Goal: Transaction & Acquisition: Purchase product/service

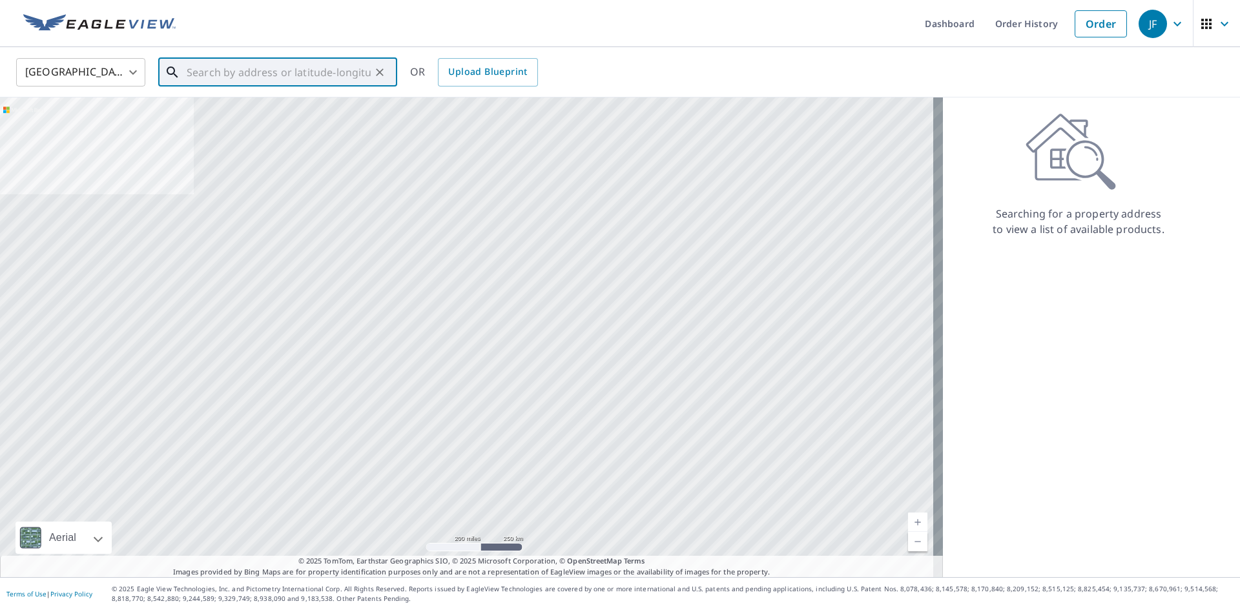
paste input "[STREET_ADDRESS]"
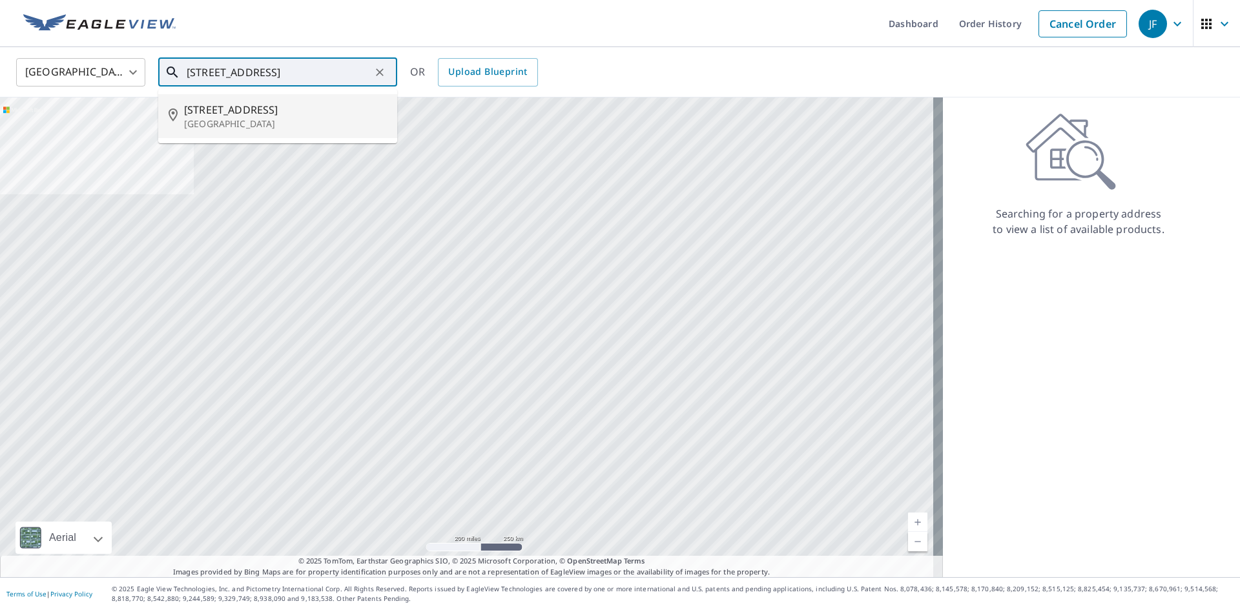
click at [241, 121] on p "[GEOGRAPHIC_DATA]" at bounding box center [285, 124] width 203 height 13
type input "[STREET_ADDRESS]"
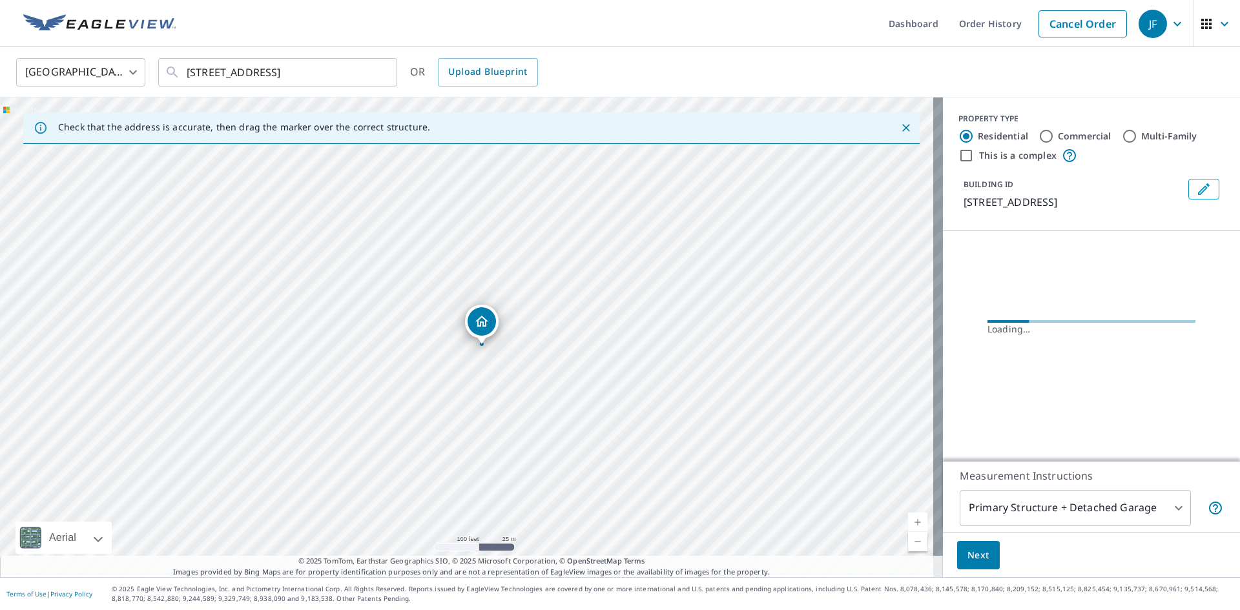
click at [487, 322] on icon "Dropped pin, building 1, Residential property, 172 Lake Rd Morristown, NJ 07960" at bounding box center [481, 321] width 15 height 15
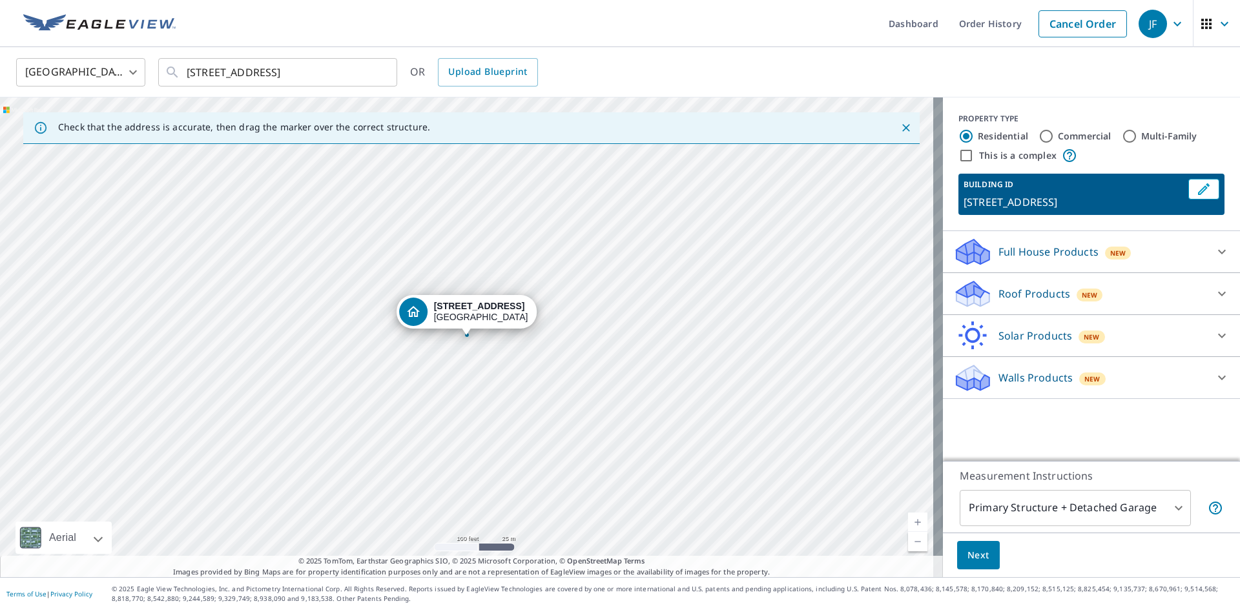
click at [1169, 506] on body "JF JF Dashboard Order History Cancel Order JF [GEOGRAPHIC_DATA] [GEOGRAPHIC_DAT…" at bounding box center [620, 305] width 1240 height 610
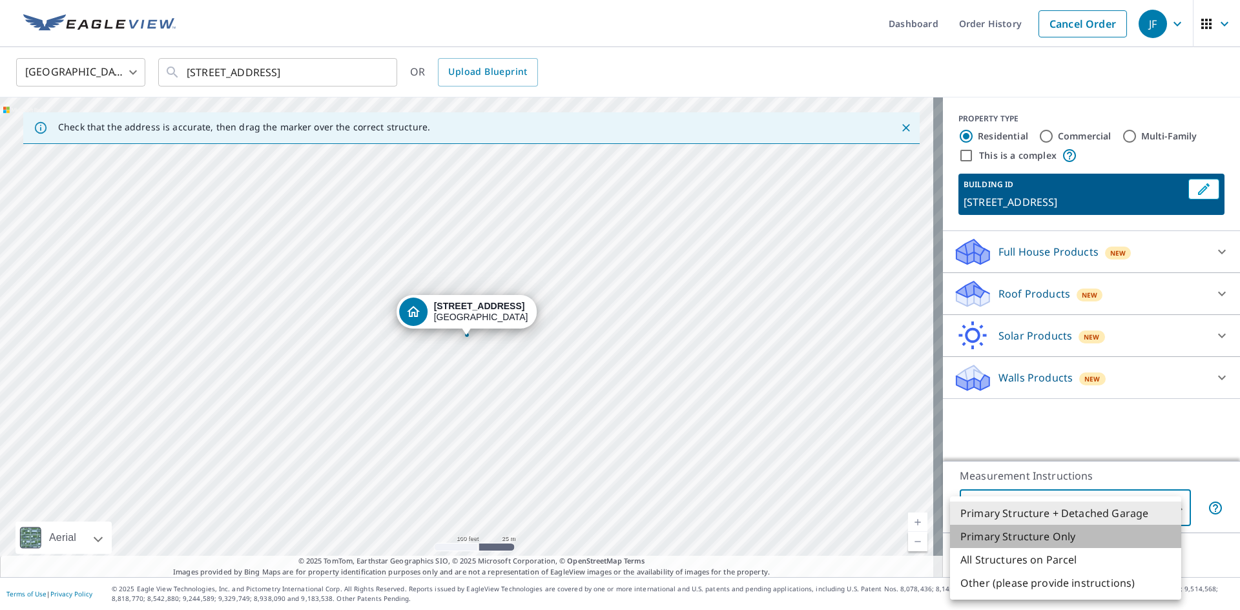
click at [1079, 537] on li "Primary Structure Only" at bounding box center [1065, 536] width 231 height 23
type input "2"
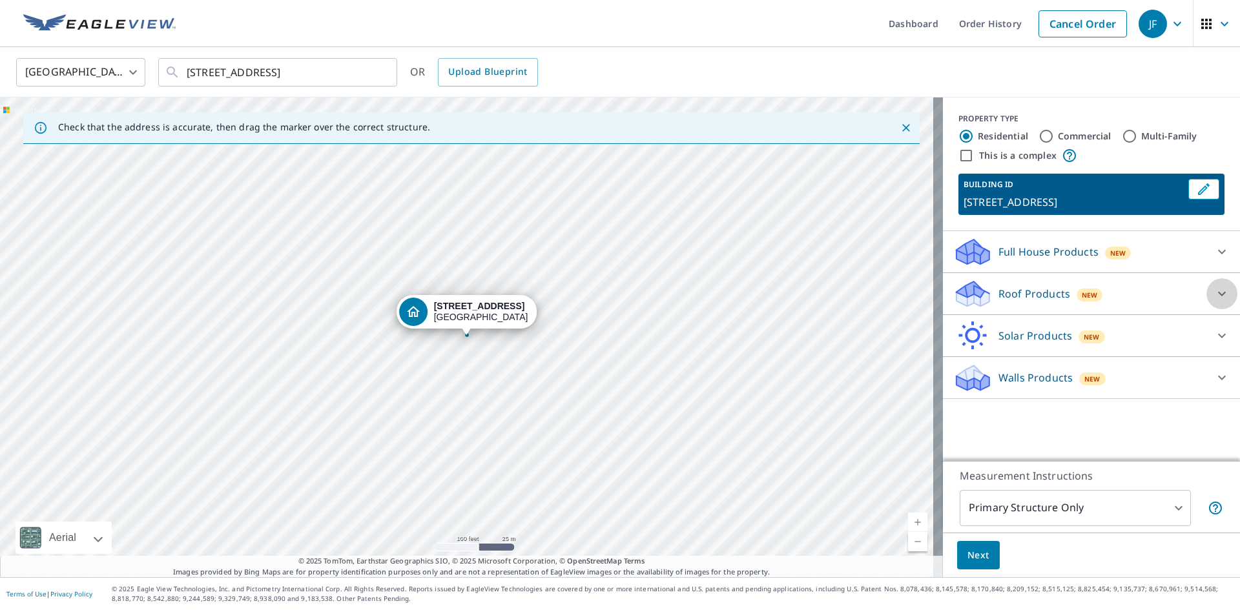
click at [1220, 291] on div at bounding box center [1221, 293] width 31 height 31
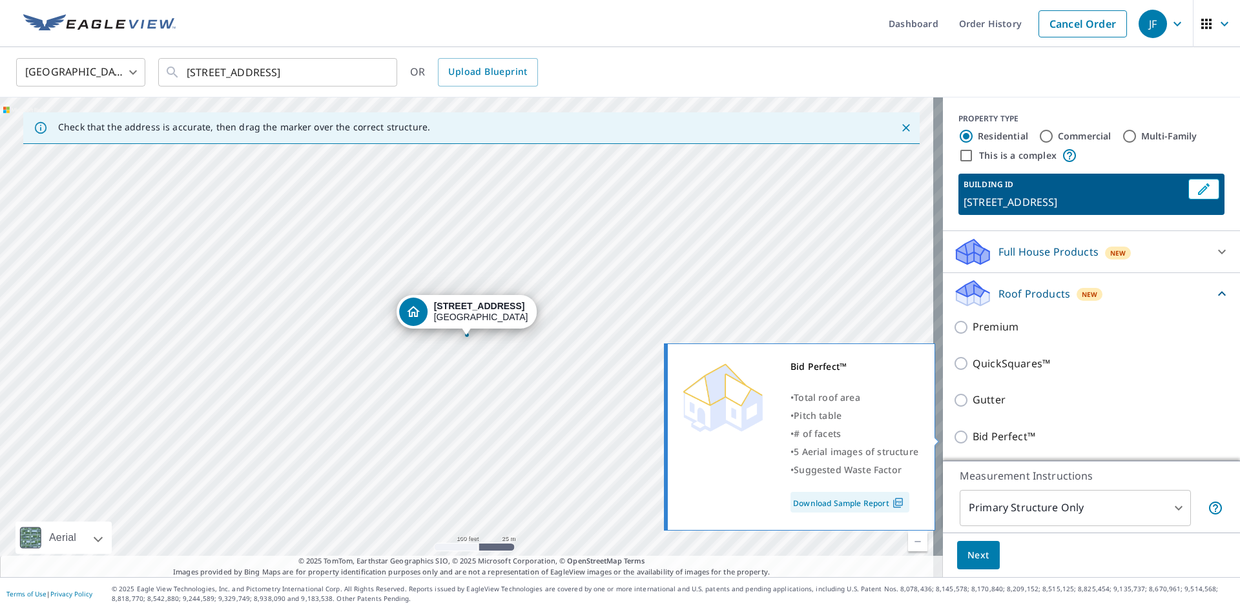
click at [953, 432] on input "Bid Perfect™" at bounding box center [962, 436] width 19 height 15
checkbox input "true"
type input "1"
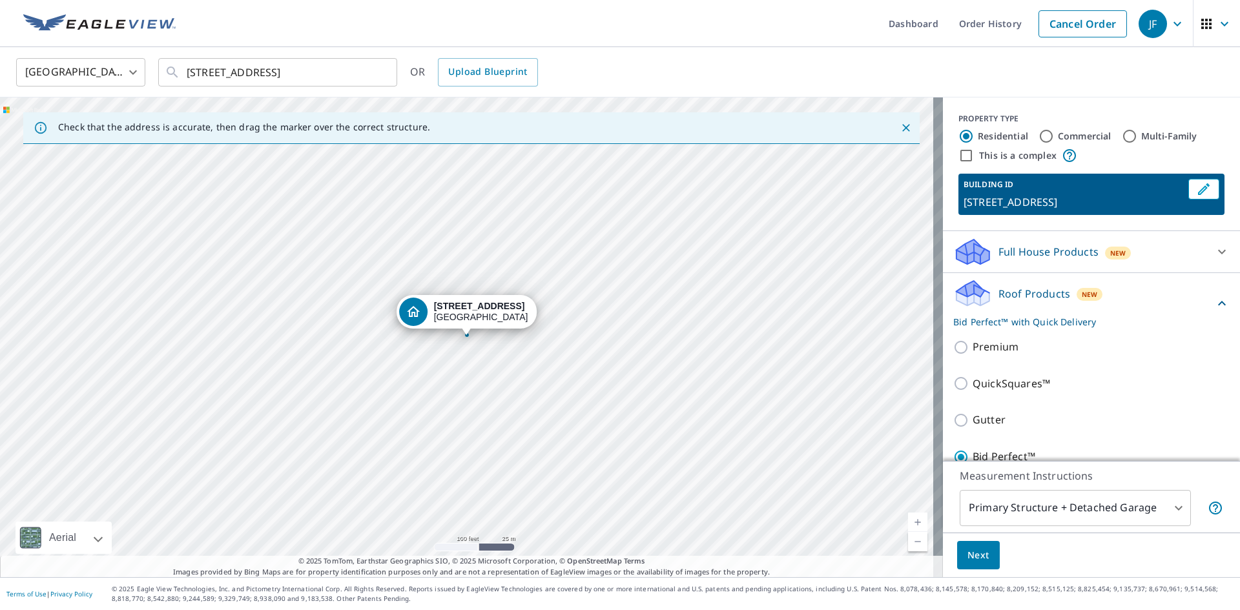
click at [967, 554] on span "Next" at bounding box center [978, 555] width 22 height 16
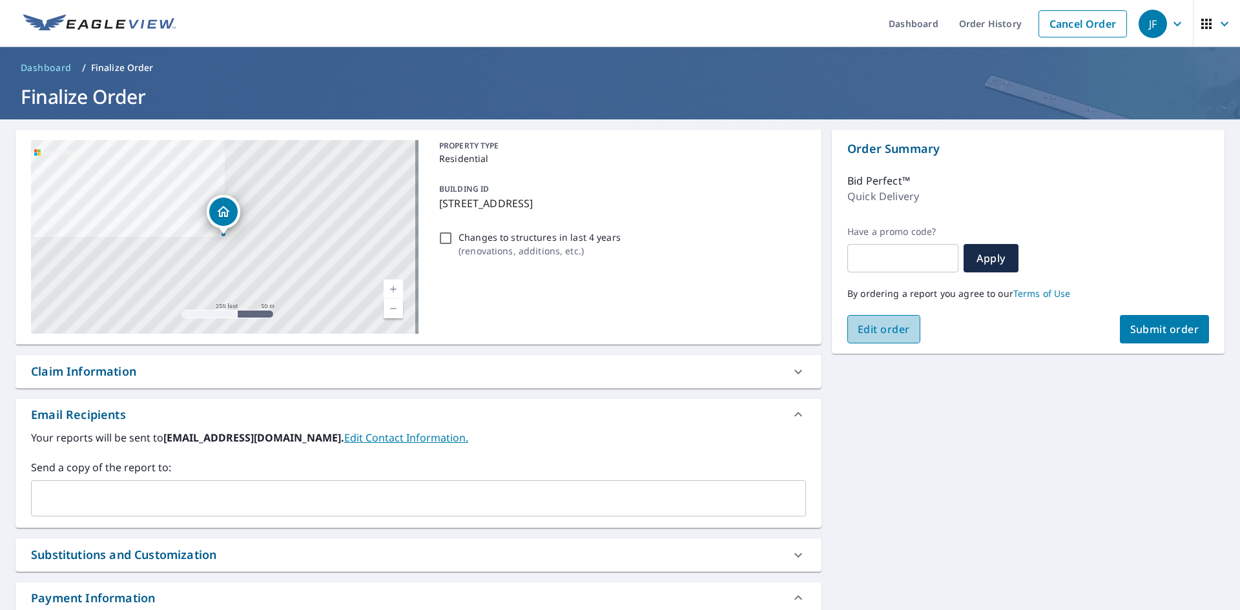
click at [860, 327] on span "Edit order" at bounding box center [883, 329] width 52 height 14
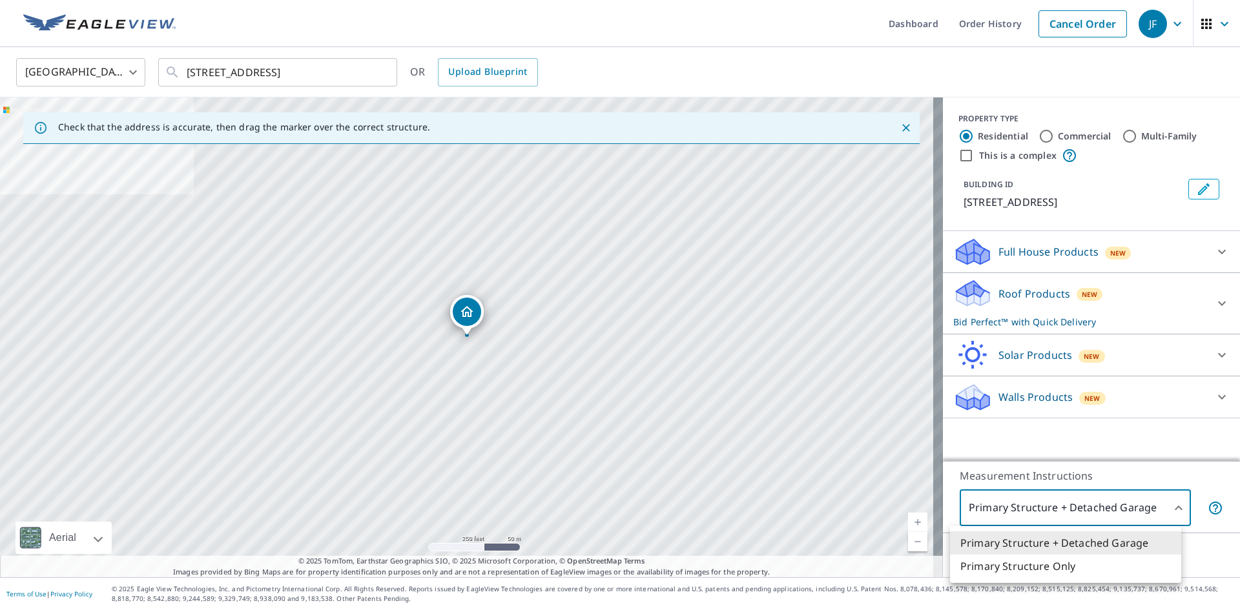
click at [1167, 509] on body "JF JF Dashboard Order History Cancel Order JF [GEOGRAPHIC_DATA] [GEOGRAPHIC_DAT…" at bounding box center [620, 305] width 1240 height 610
click at [1054, 564] on li "Primary Structure Only" at bounding box center [1065, 566] width 231 height 23
type input "2"
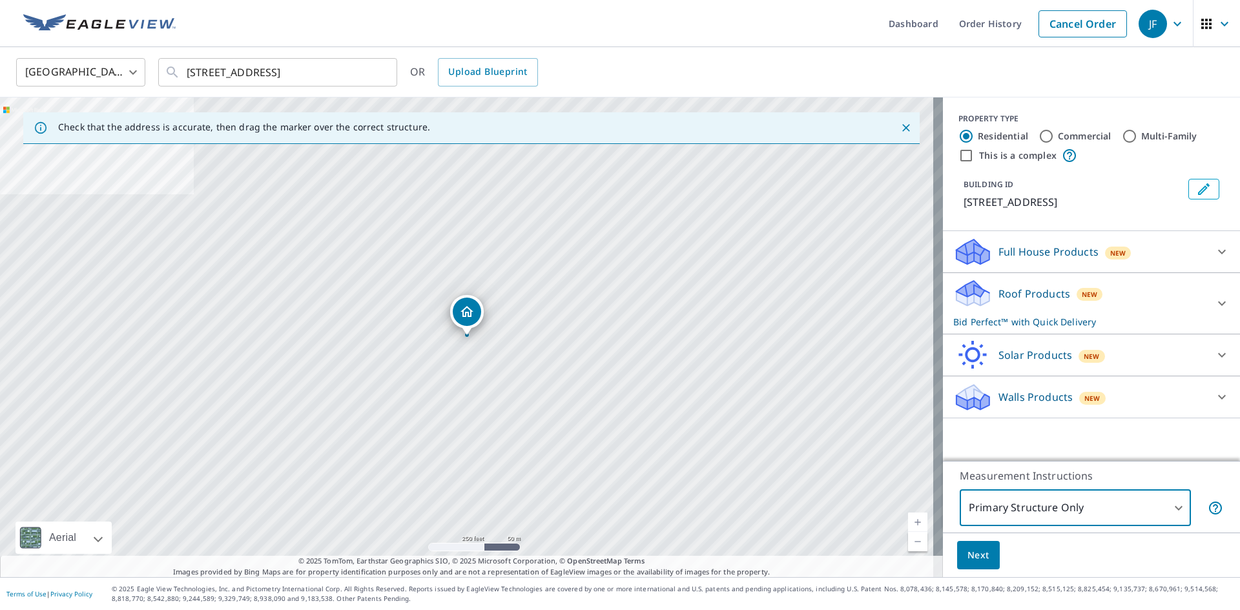
click at [1214, 302] on icon at bounding box center [1221, 303] width 15 height 15
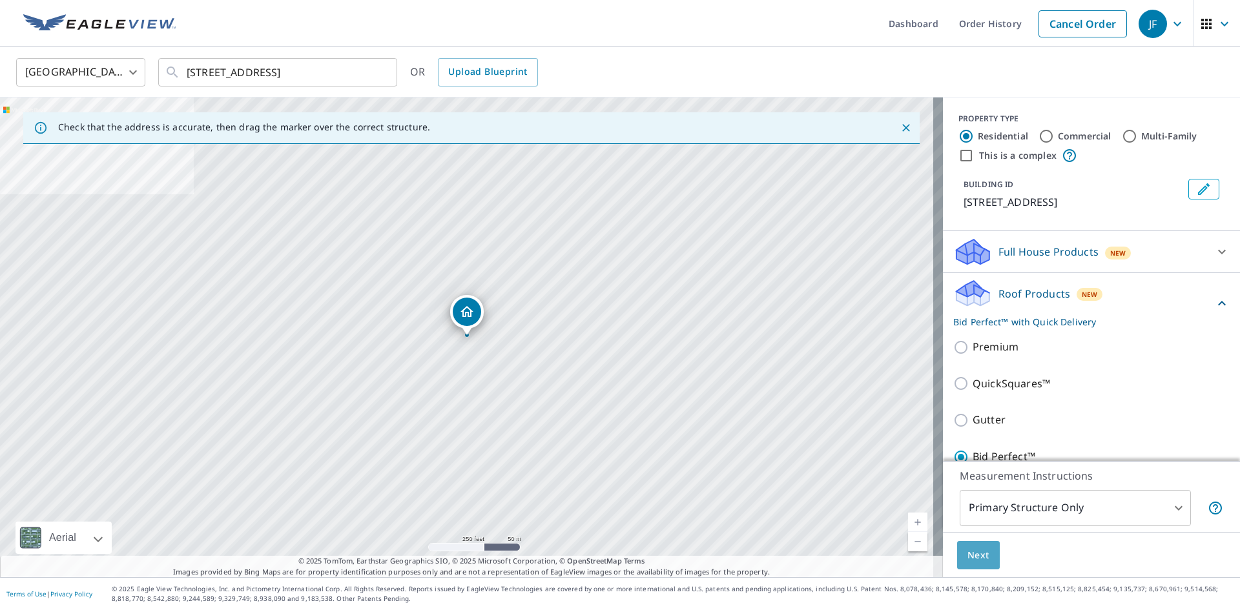
click at [975, 555] on span "Next" at bounding box center [978, 555] width 22 height 16
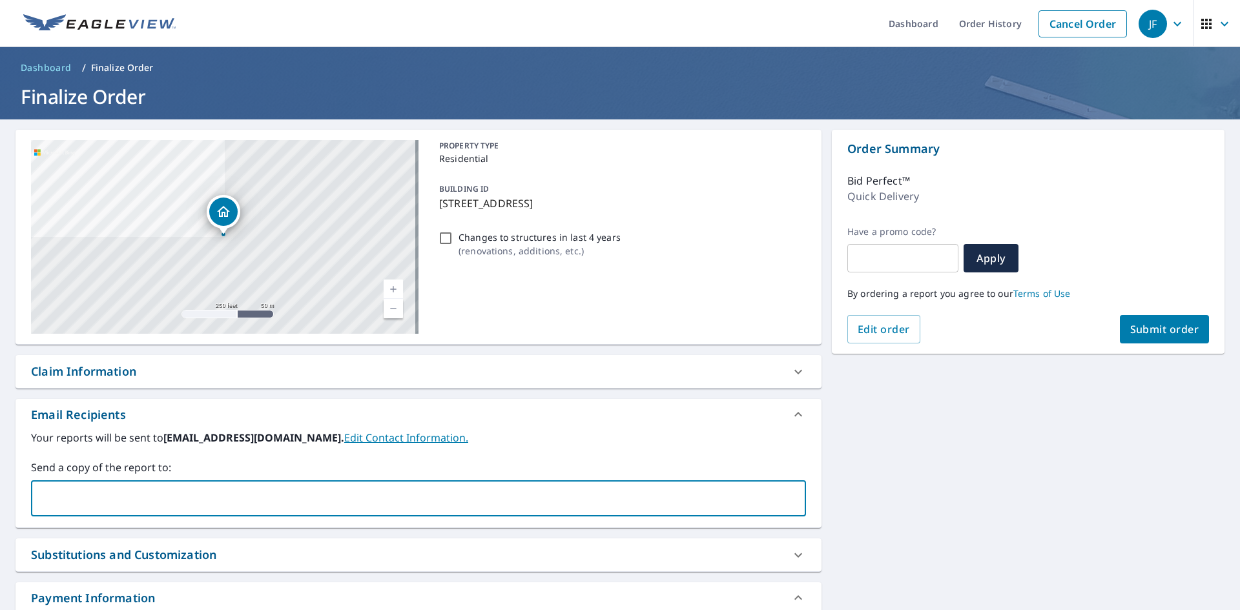
paste input "[EMAIL_ADDRESS][DOMAIN_NAME]"
type input "[EMAIL_ADDRESS][DOMAIN_NAME]"
click at [1141, 325] on span "Submit order" at bounding box center [1164, 329] width 69 height 14
